Goal: Navigation & Orientation: Find specific page/section

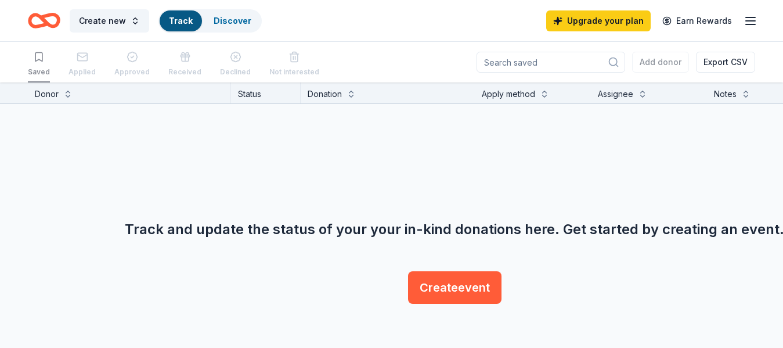
click at [744, 19] on icon "button" at bounding box center [750, 21] width 14 height 14
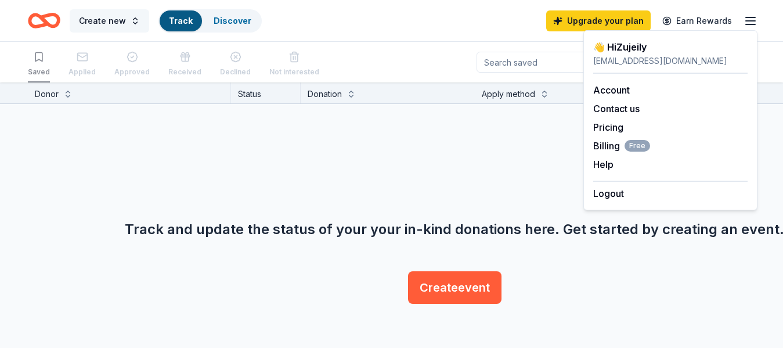
click at [136, 20] on button "Create new" at bounding box center [109, 20] width 79 height 23
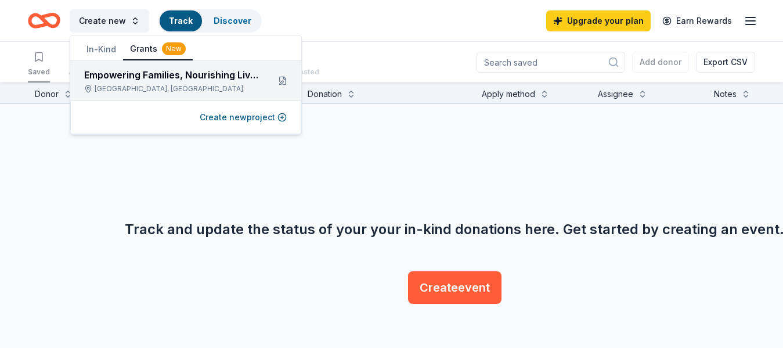
click at [160, 81] on div "Empowering Families, Nourishing Lives" at bounding box center [171, 75] width 175 height 14
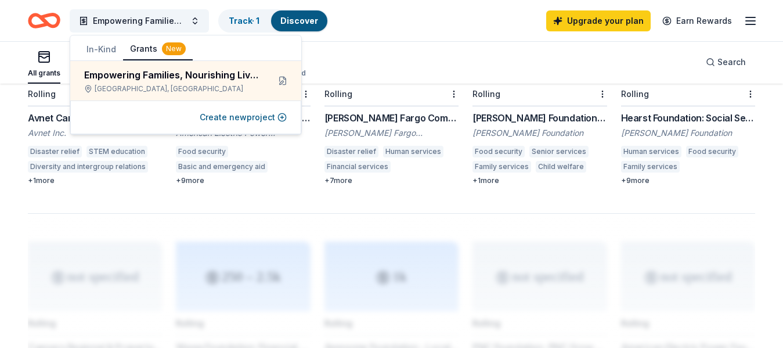
scroll to position [809, 0]
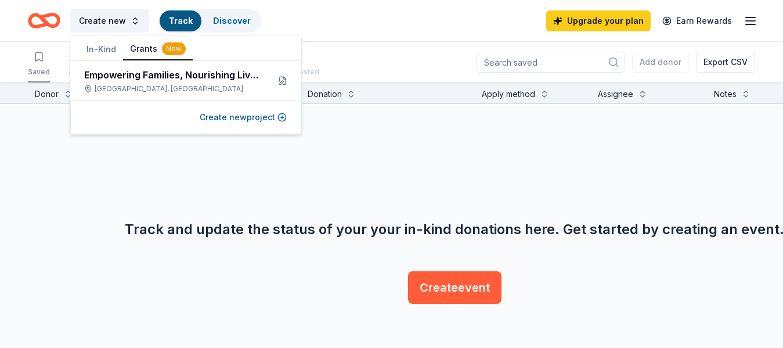
click at [366, 160] on div "Track and update the status of your your in-kind donations here. Get started by…" at bounding box center [454, 206] width 783 height 204
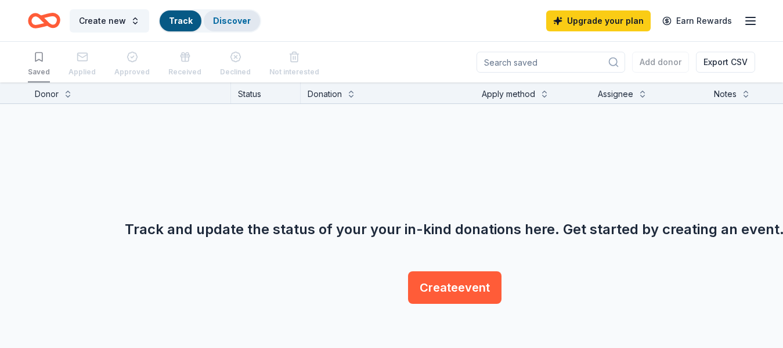
click at [223, 16] on link "Discover" at bounding box center [232, 21] width 38 height 10
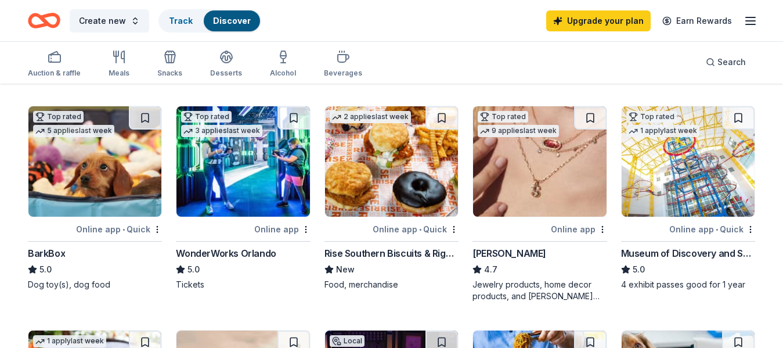
scroll to position [284, 0]
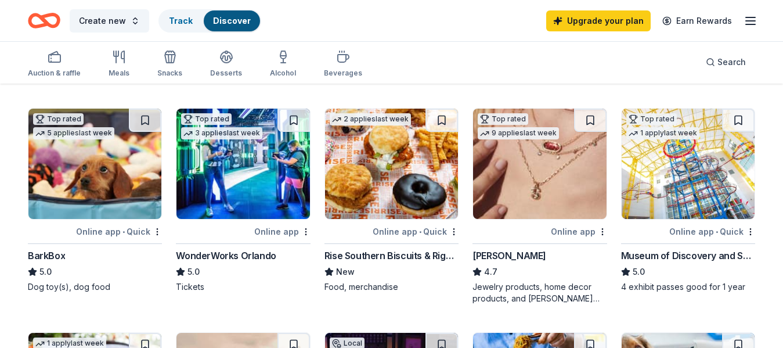
click at [223, 16] on link "Discover" at bounding box center [232, 21] width 38 height 10
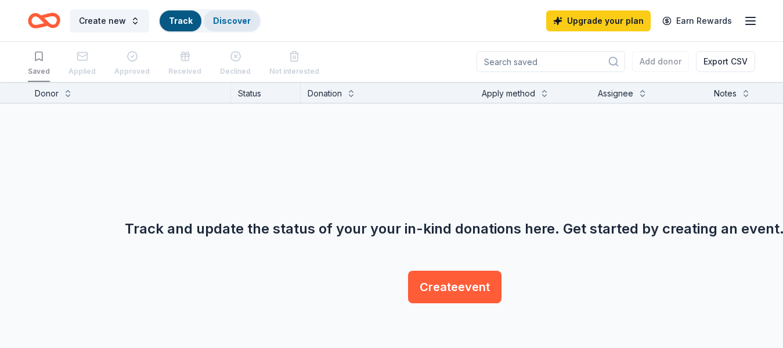
scroll to position [1, 0]
click at [223, 16] on link "Discover" at bounding box center [232, 21] width 38 height 10
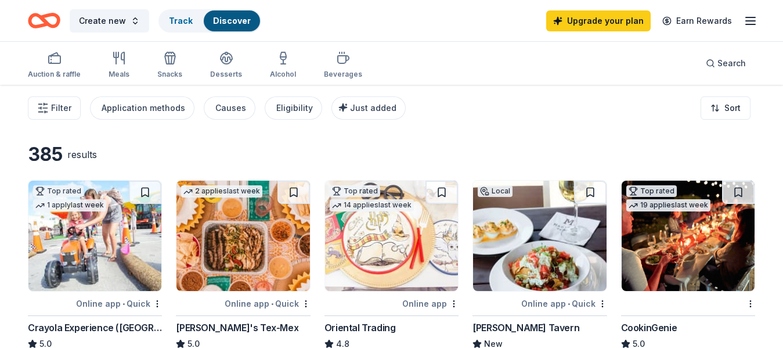
click at [223, 16] on link "Discover" at bounding box center [232, 21] width 38 height 10
